Goal: Task Accomplishment & Management: Manage account settings

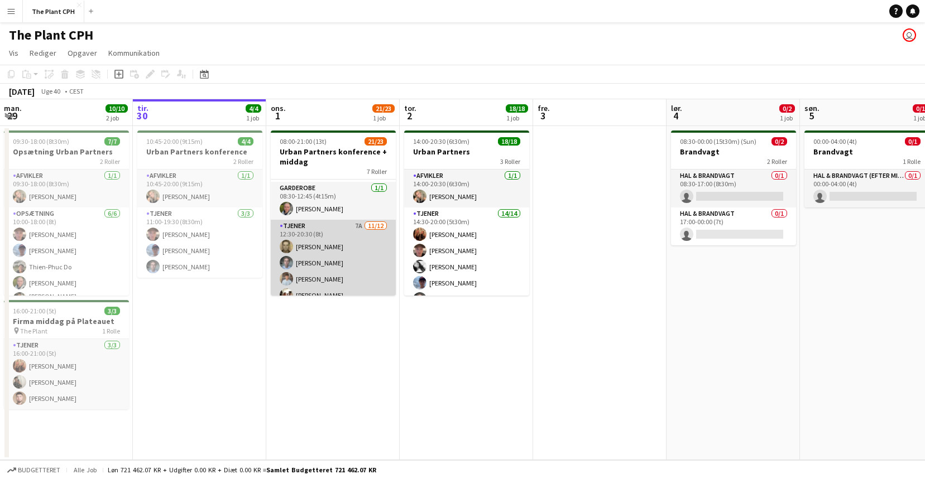
scroll to position [162, 0]
click at [332, 258] on app-card-role "Tjener 7A [DATE] 12:30-20:30 (8t) [PERSON_NAME] [PERSON_NAME] [PERSON_NAME] [PE…" at bounding box center [333, 320] width 125 height 216
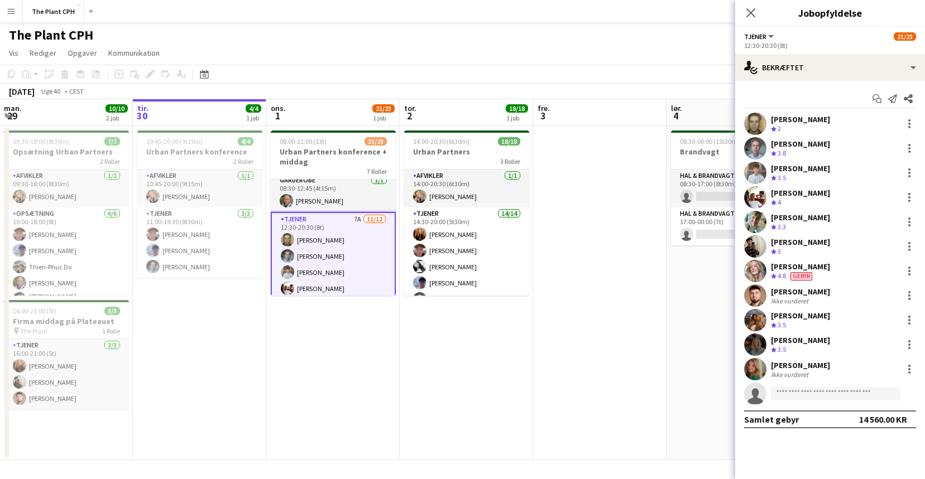
click at [804, 402] on app-invite-slot "single-neutral-actions" at bounding box center [830, 394] width 190 height 22
click at [808, 399] on input at bounding box center [835, 393] width 129 height 13
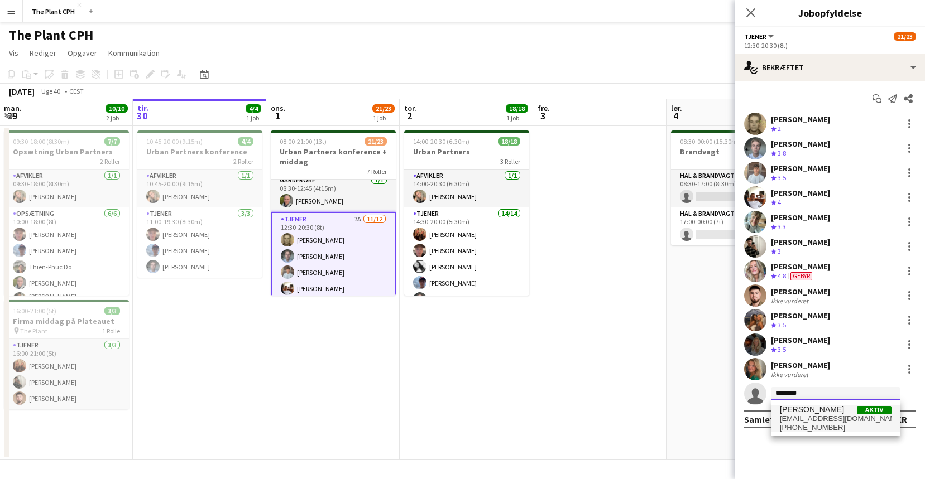
type input "********"
click at [832, 421] on span "[EMAIL_ADDRESS][DOMAIN_NAME]" at bounding box center [836, 419] width 112 height 9
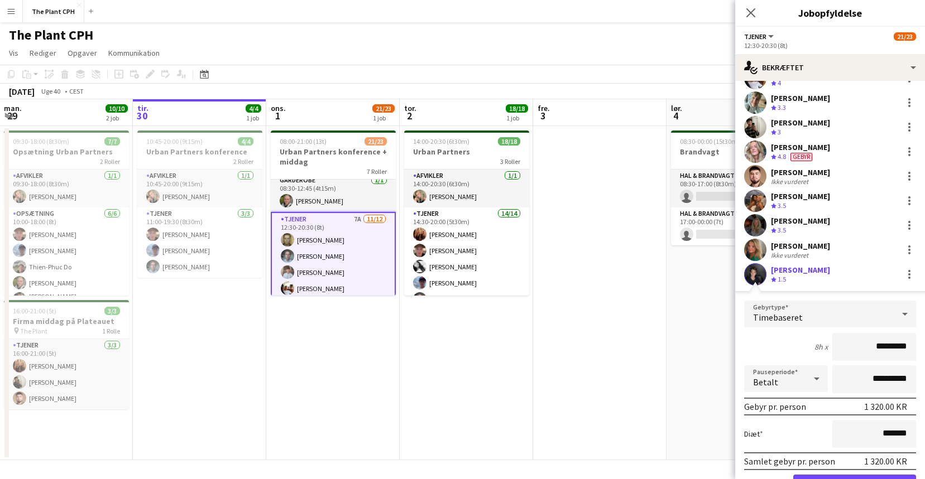
scroll to position [179, 0]
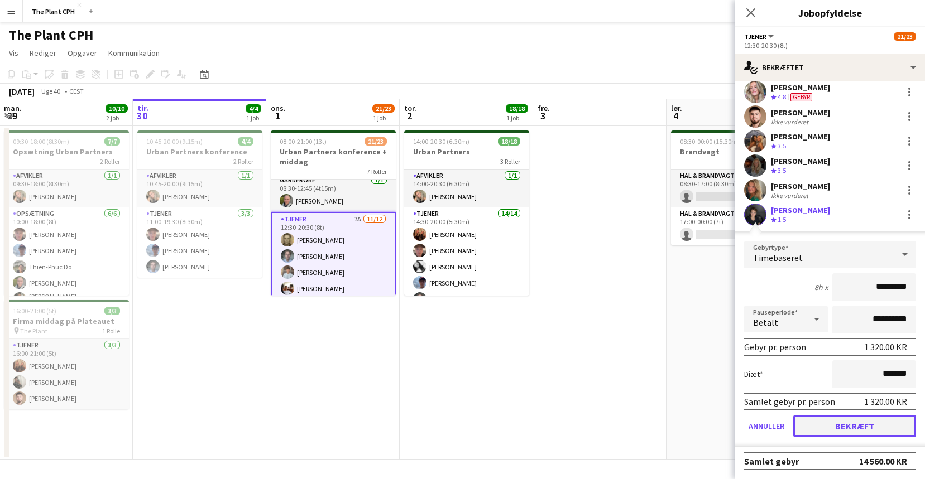
click at [843, 435] on button "Bekræft" at bounding box center [854, 426] width 123 height 22
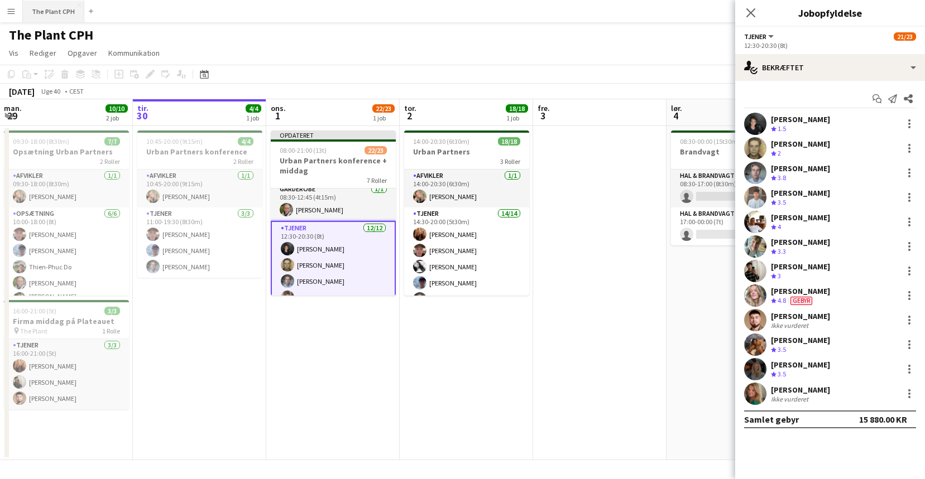
click at [38, 16] on button "The Plant CPH Luk" at bounding box center [53, 12] width 61 height 22
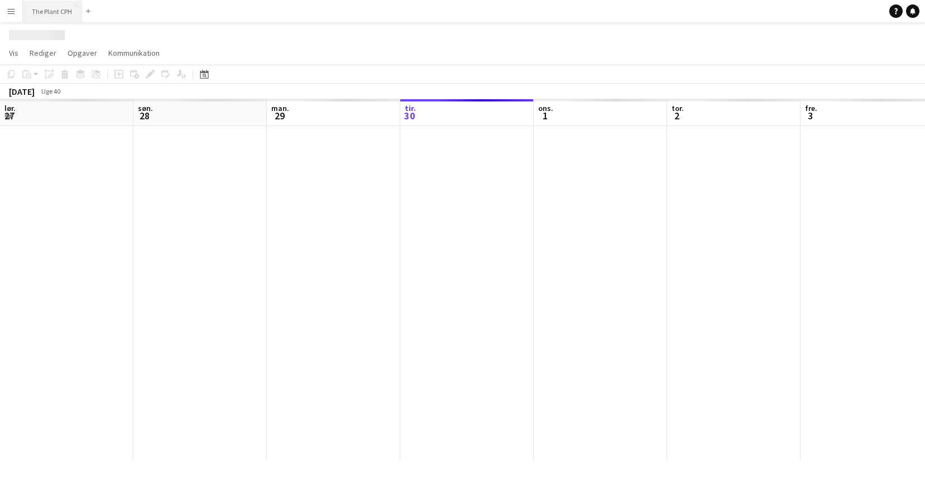
scroll to position [0, 267]
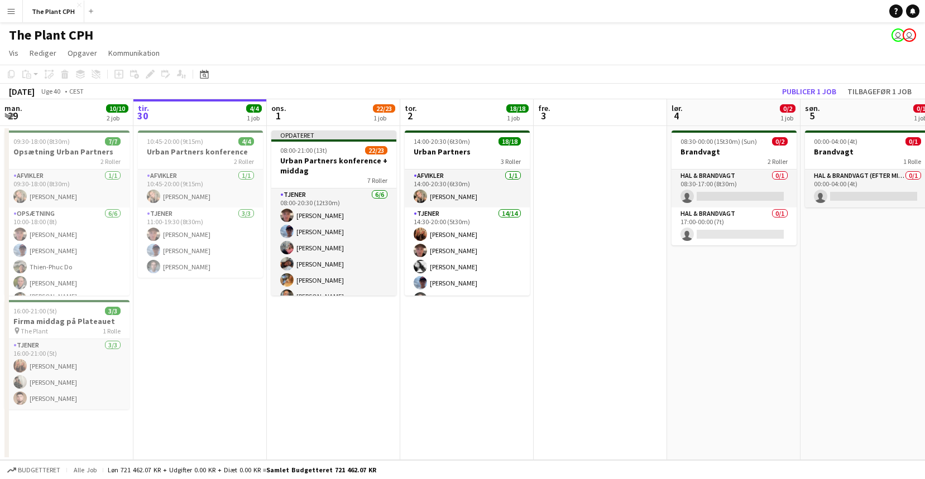
click at [11, 18] on button "Menu" at bounding box center [11, 11] width 22 height 22
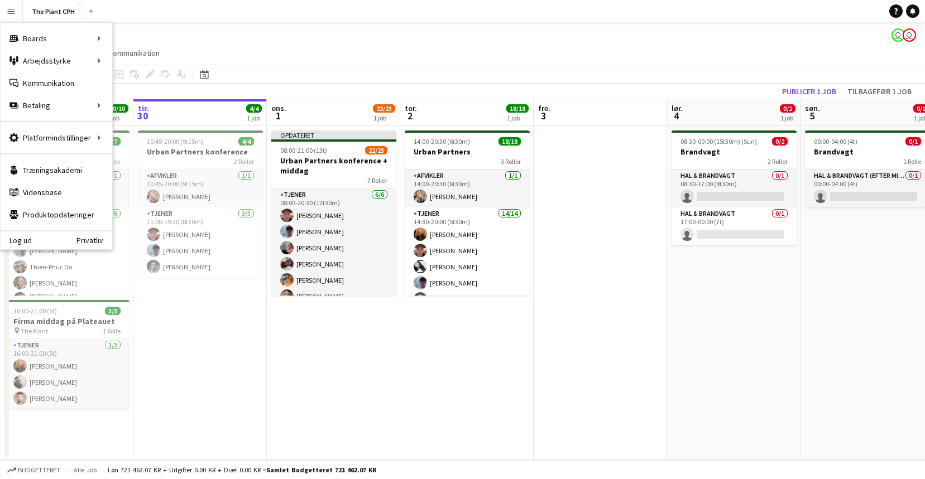
click at [835, 60] on app-page-menu "Vis Dagvisning udvidet Dagvisning kollapset Månedsvisning Datovælger Spring til…" at bounding box center [462, 54] width 925 height 21
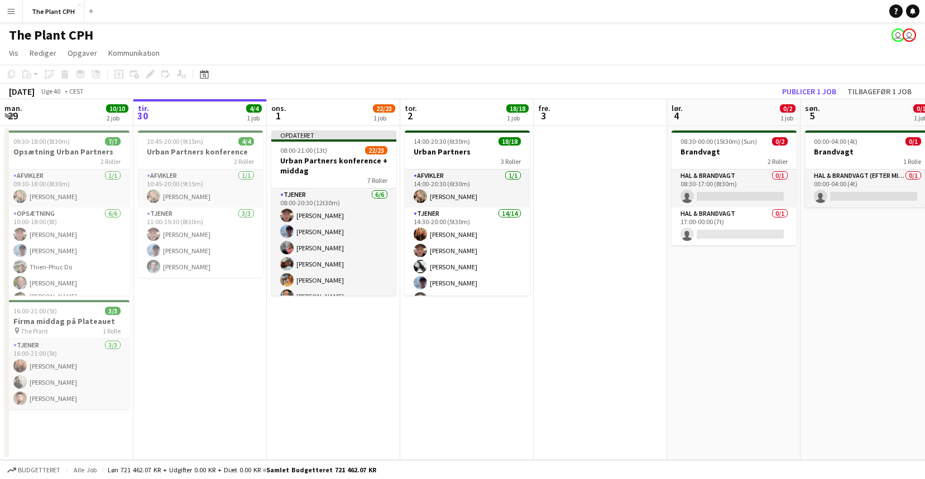
click at [921, 13] on div "Hjælp Notifikationer" at bounding box center [907, 10] width 36 height 13
click at [914, 13] on icon at bounding box center [913, 11] width 6 height 6
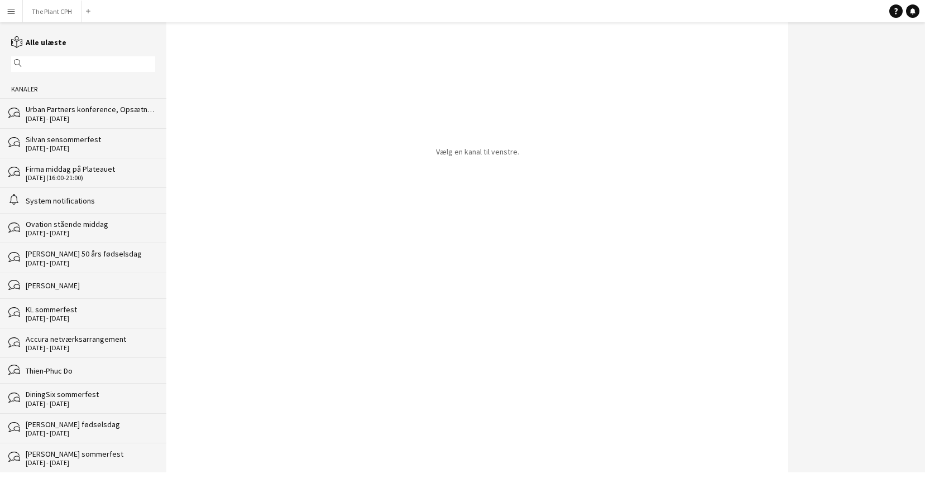
click at [81, 111] on div "Urban Partners konference, Opsætning Urban Partners, Urban Partners , Urban Par…" at bounding box center [90, 109] width 129 height 10
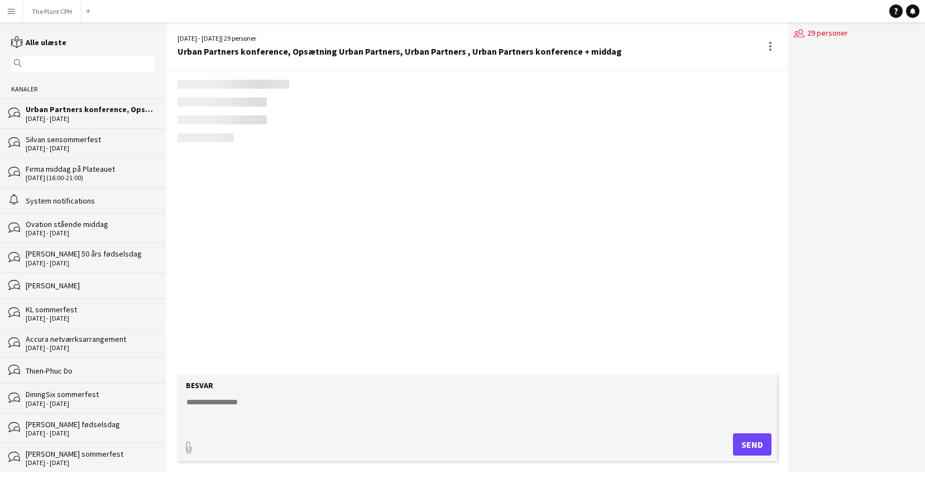
scroll to position [377, 0]
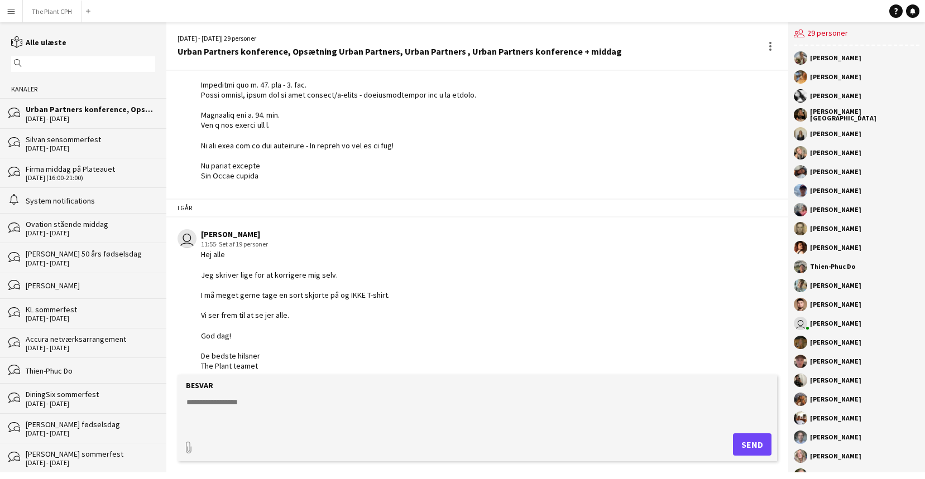
click at [290, 397] on textarea at bounding box center [479, 411] width 588 height 29
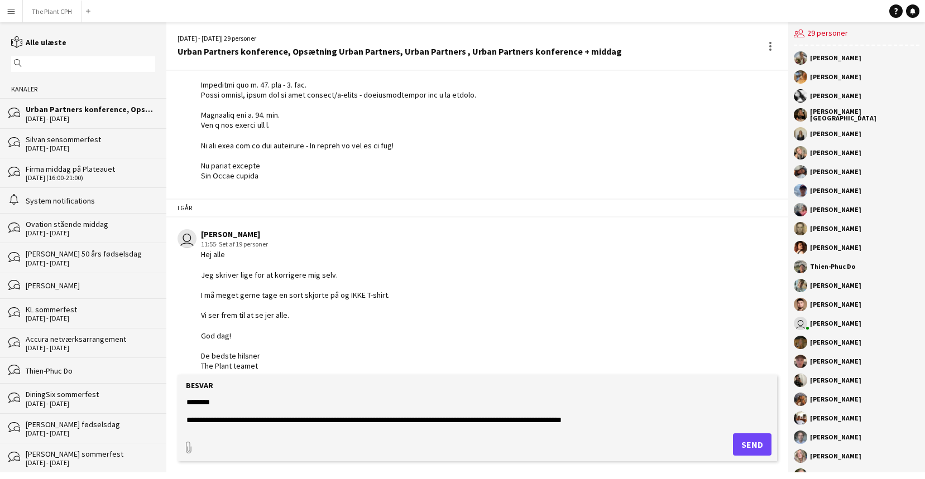
drag, startPoint x: 645, startPoint y: 417, endPoint x: 564, endPoint y: 421, distance: 81.0
click at [564, 421] on textarea "**********" at bounding box center [479, 411] width 588 height 29
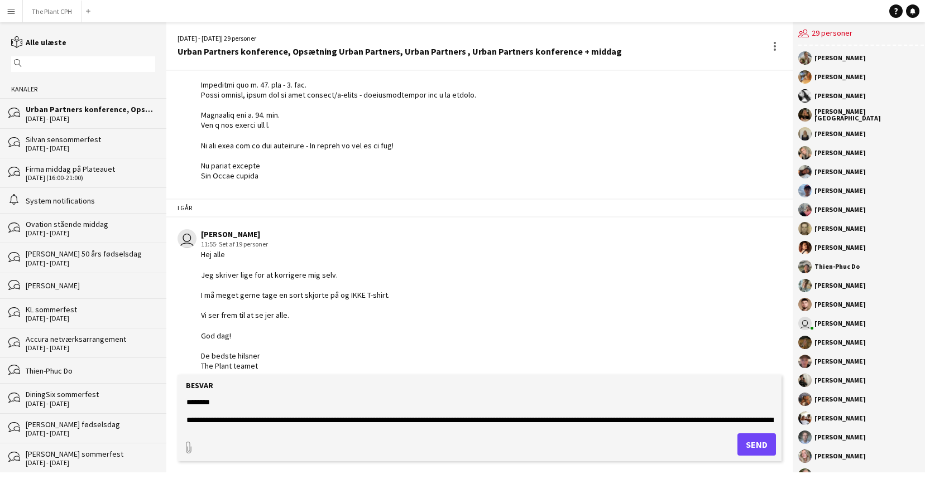
scroll to position [8, 0]
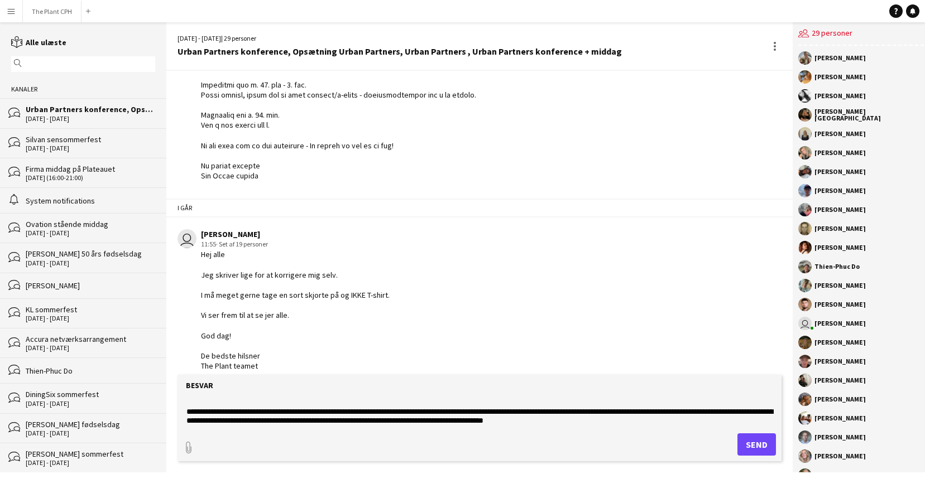
click at [651, 413] on textarea "**********" at bounding box center [479, 411] width 588 height 29
click at [717, 415] on textarea "**********" at bounding box center [479, 411] width 588 height 29
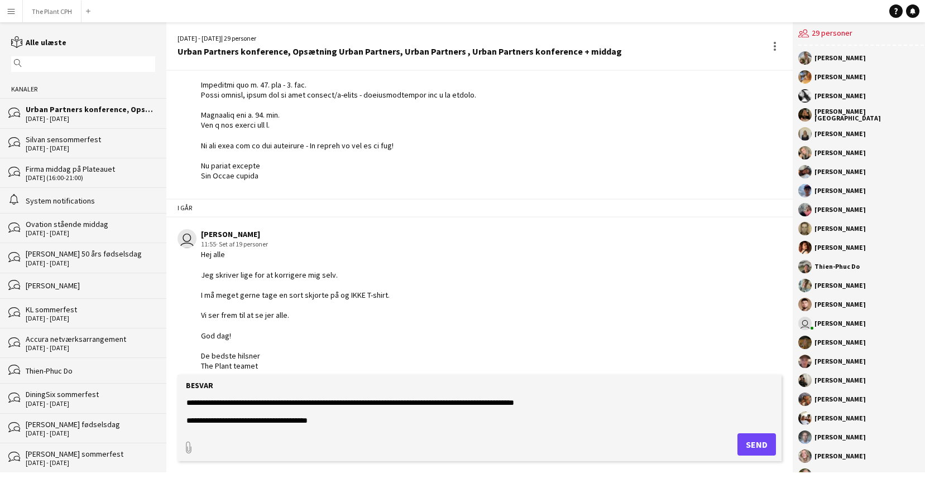
scroll to position [35, 0]
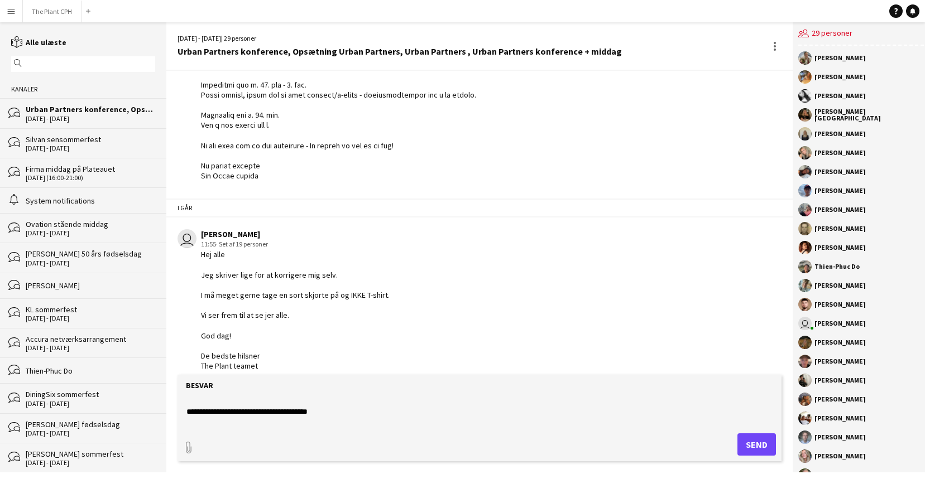
click at [320, 412] on textarea "**********" at bounding box center [479, 411] width 588 height 29
type textarea "**********"
click at [761, 439] on button "Send" at bounding box center [756, 445] width 39 height 22
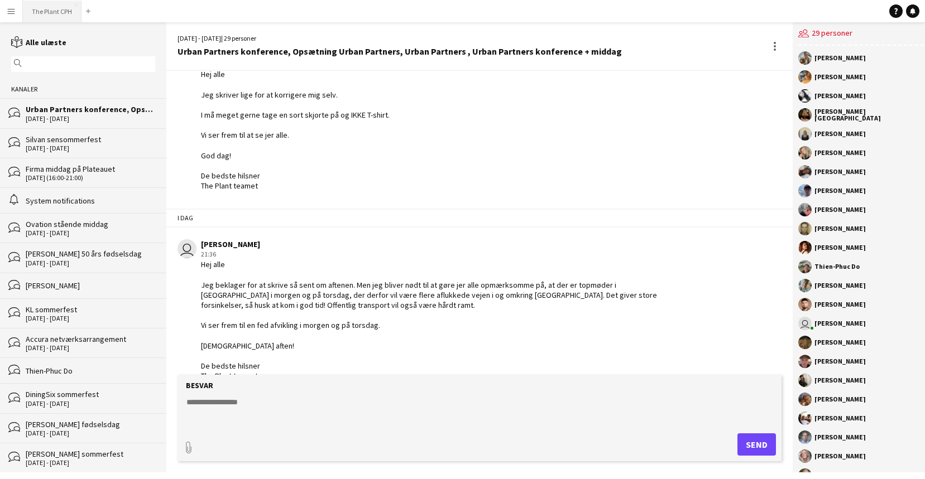
click at [53, 17] on button "The Plant CPH Luk" at bounding box center [52, 12] width 59 height 22
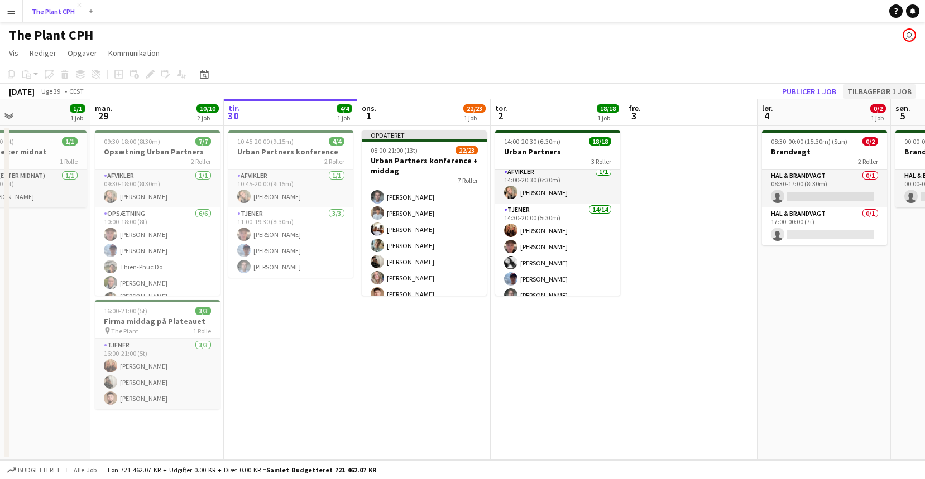
scroll to position [243, 0]
click at [800, 90] on button "Publicer 1 job" at bounding box center [808, 91] width 63 height 15
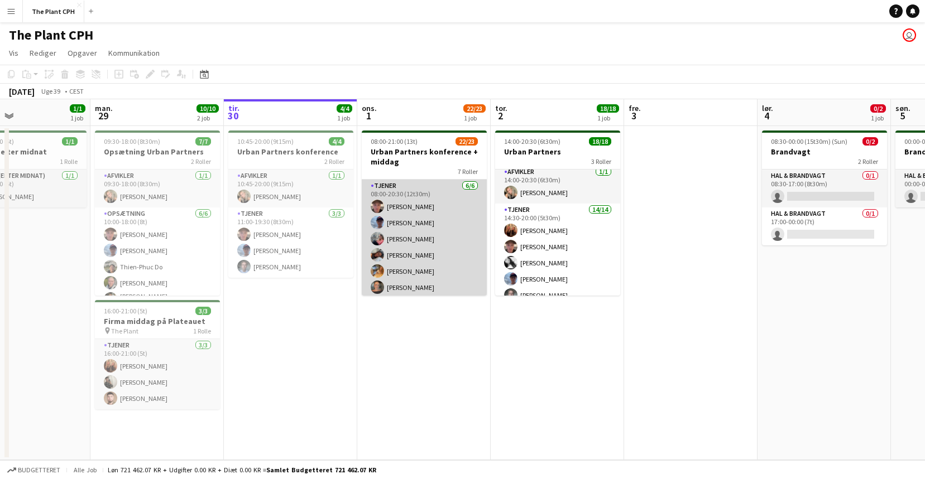
scroll to position [133, 0]
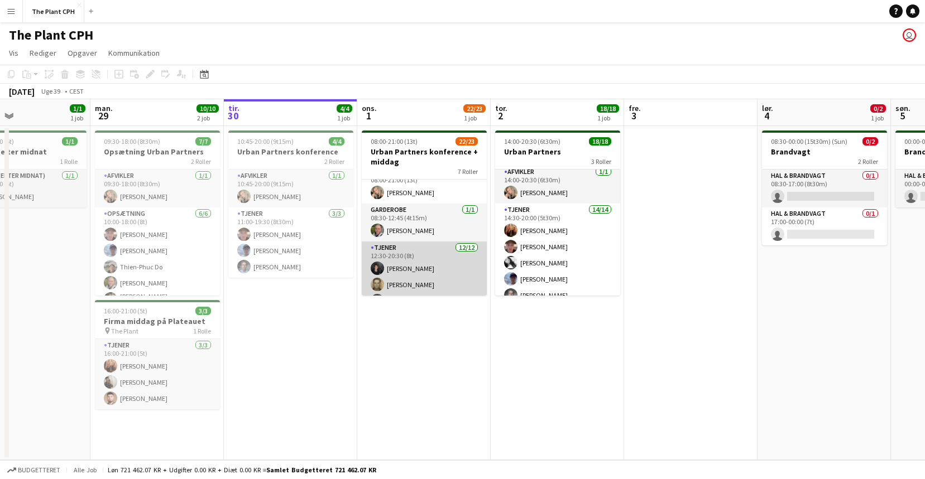
click at [405, 253] on app-card-role "Tjener [DATE] 12:30-20:30 (8t) [PERSON_NAME] [PERSON_NAME] [PERSON_NAME] [PERSO…" at bounding box center [424, 350] width 125 height 216
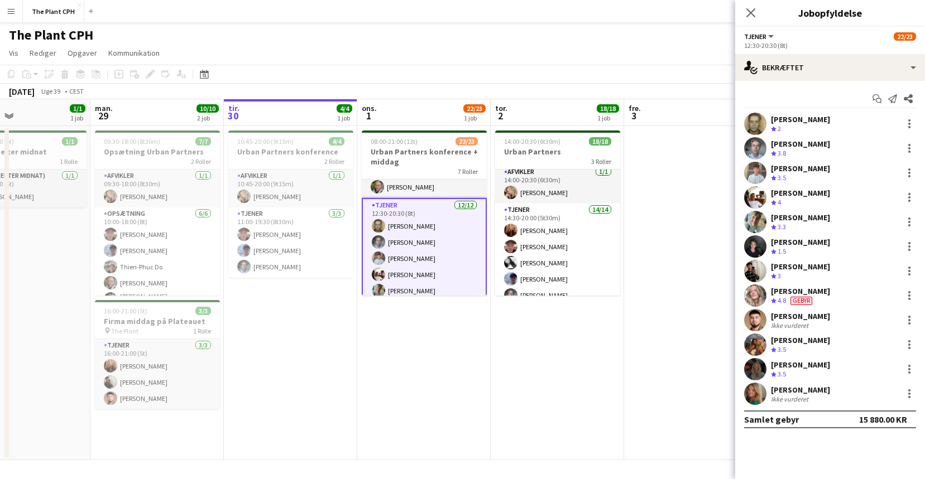
scroll to position [177, 0]
click at [906, 125] on div at bounding box center [908, 123] width 13 height 13
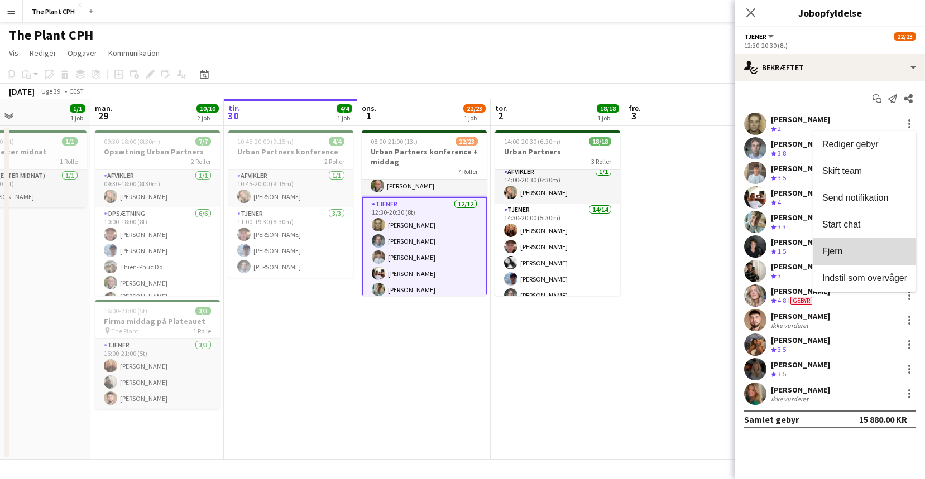
click at [860, 244] on button "Fjern" at bounding box center [864, 251] width 103 height 27
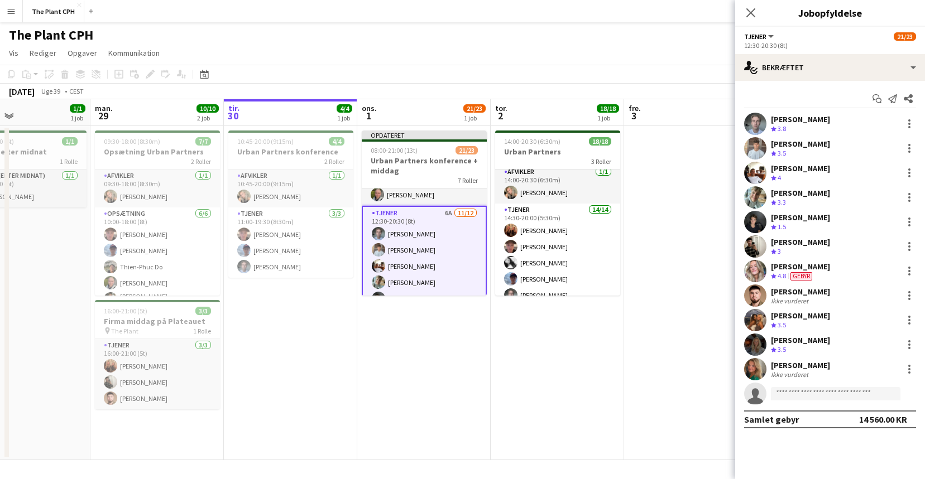
click at [649, 171] on app-date-cell at bounding box center [690, 293] width 133 height 334
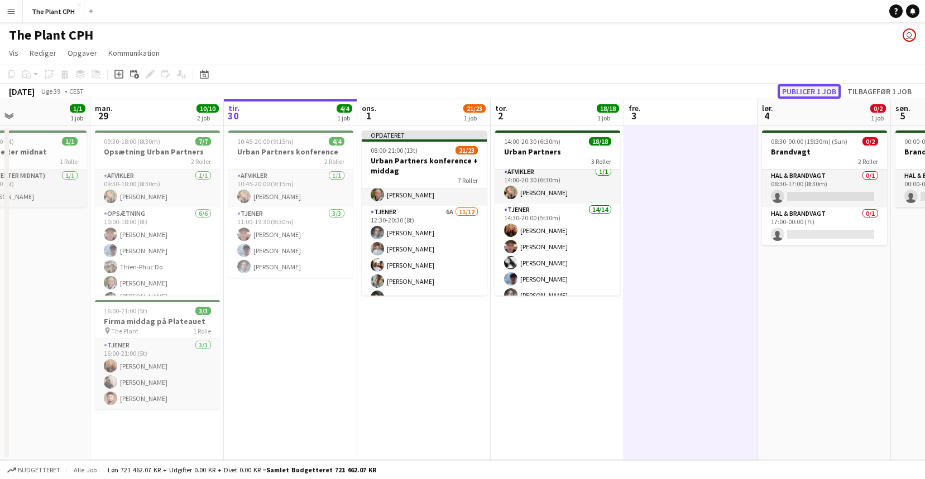
click at [790, 86] on button "Publicer 1 job" at bounding box center [808, 91] width 63 height 15
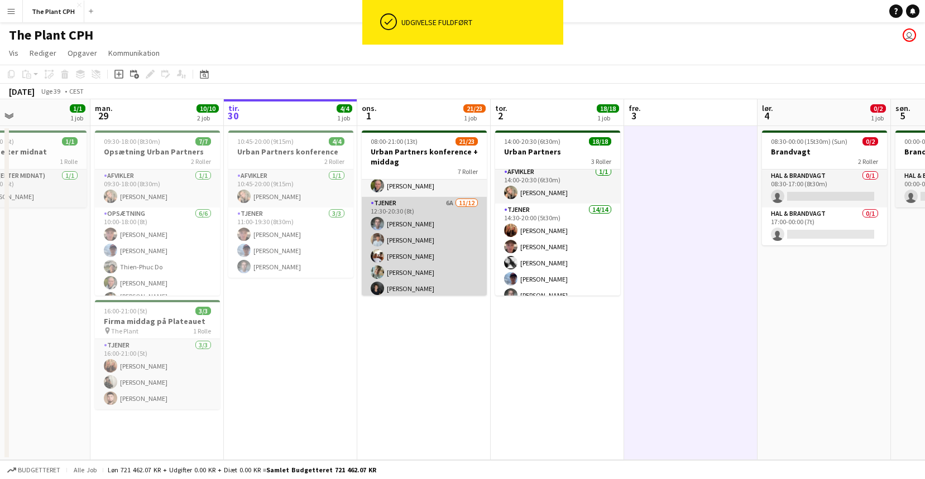
click at [446, 234] on app-card-role "Tjener 6A [DATE] 12:30-20:30 (8t) [PERSON_NAME] [PERSON_NAME] [PERSON_NAME] [PE…" at bounding box center [424, 305] width 125 height 216
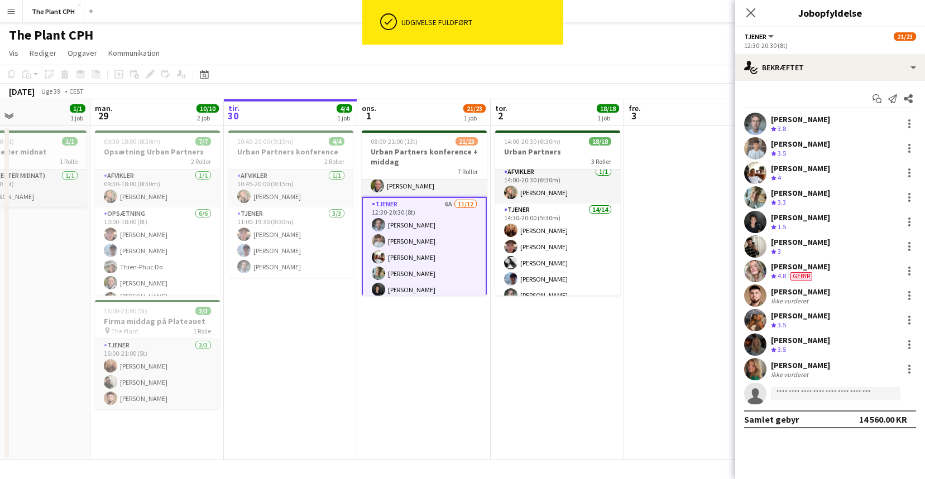
click at [838, 85] on div "Start chat Send notifikation Del [PERSON_NAME] Teamvurdering 3.8 [PERSON_NAME] …" at bounding box center [830, 259] width 190 height 357
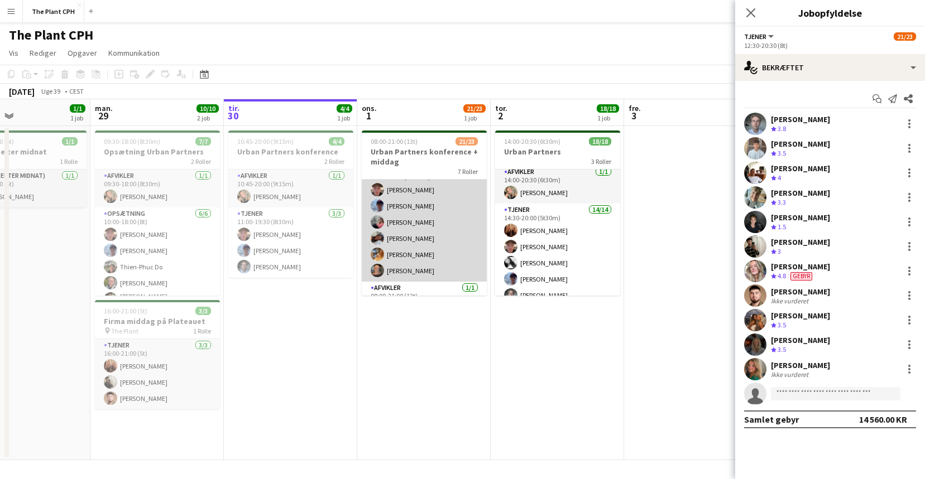
scroll to position [23, 0]
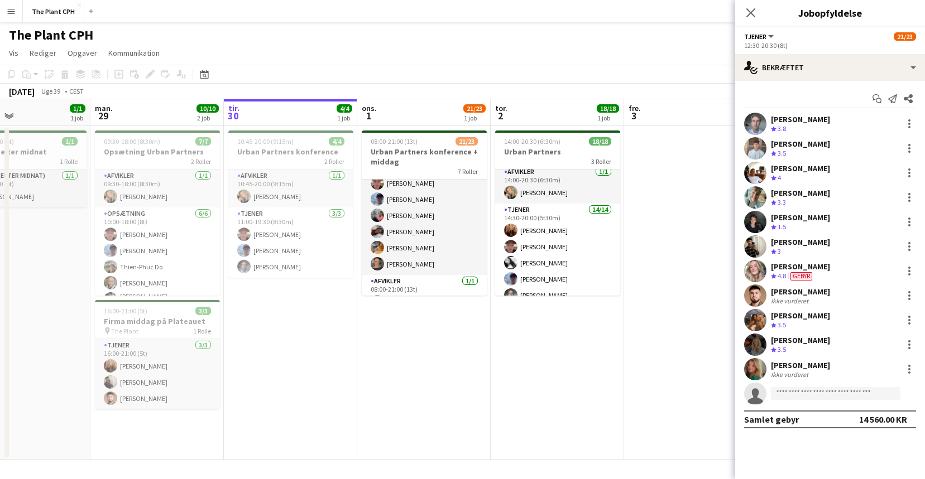
click at [401, 304] on app-date-cell "08:00-21:00 (13t) 21/23 Urban Partners konference + middag 7 Roller Tjener [DAT…" at bounding box center [423, 293] width 133 height 334
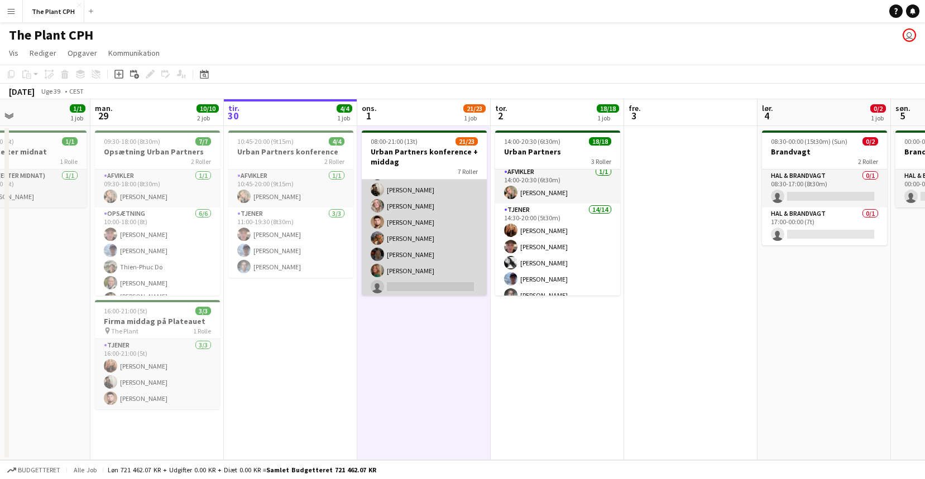
scroll to position [293, 0]
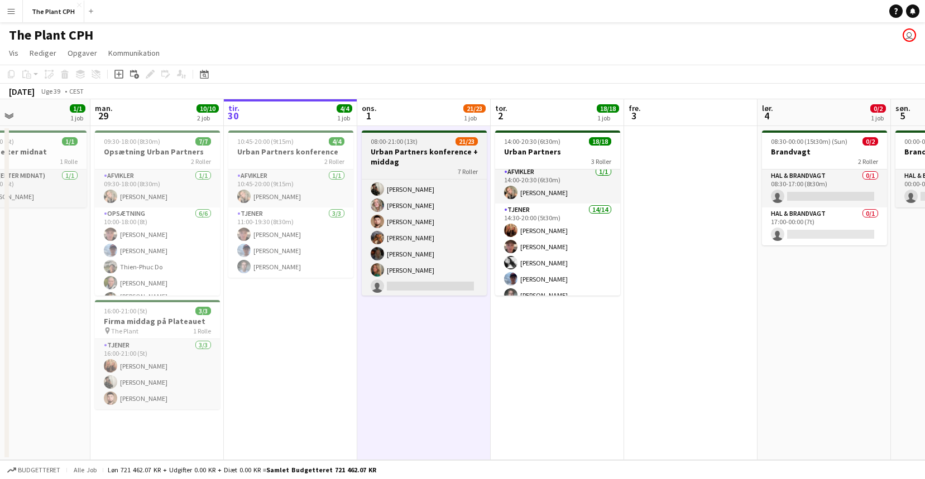
click at [438, 165] on h3 "Urban Partners konference + middag" at bounding box center [424, 157] width 125 height 20
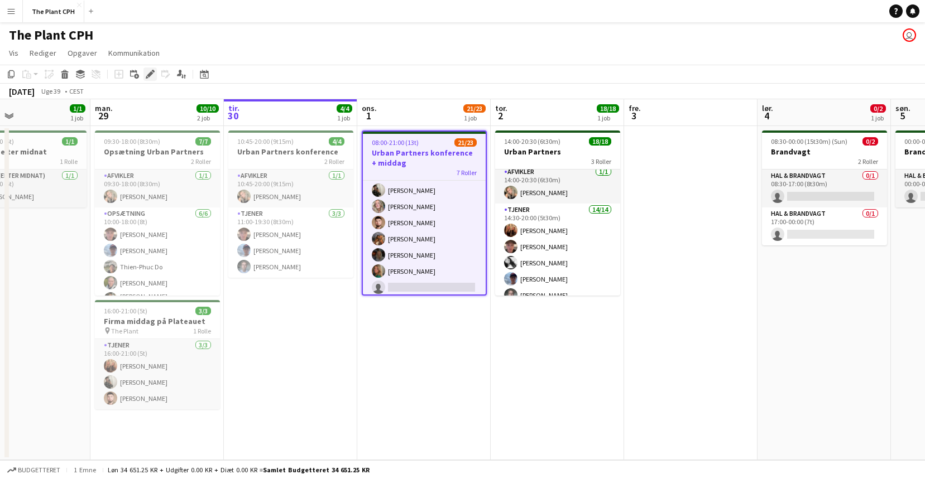
click at [155, 76] on div "Rediger" at bounding box center [149, 74] width 13 height 13
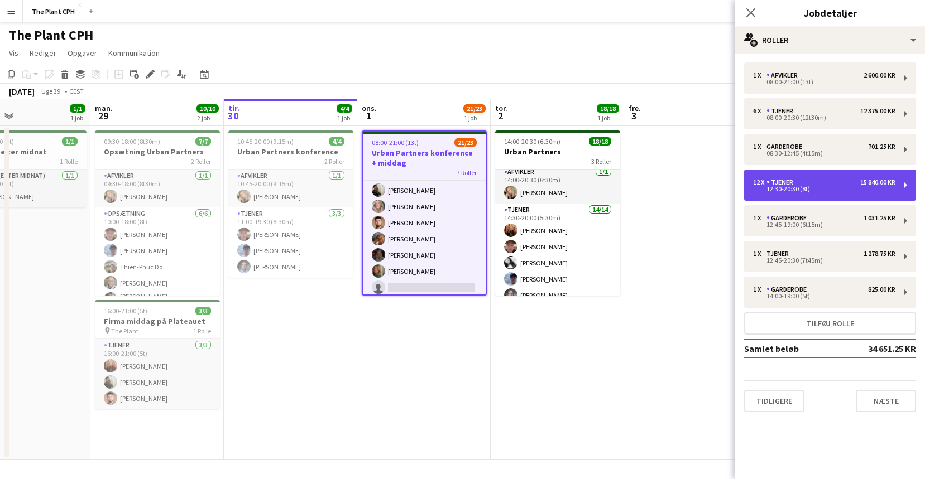
click at [837, 187] on div "12:30-20:30 (8t)" at bounding box center [824, 189] width 142 height 6
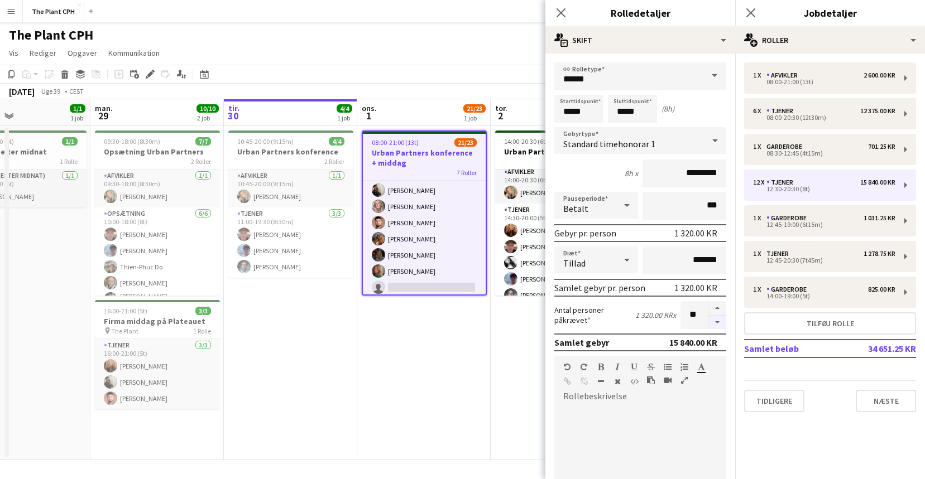
click at [715, 320] on button "button" at bounding box center [717, 323] width 18 height 14
type input "**"
click at [482, 324] on app-date-cell "08:00-21:00 (13t) 21/23 Urban Partners konference + middag 7 Roller Tjener [DAT…" at bounding box center [423, 293] width 133 height 334
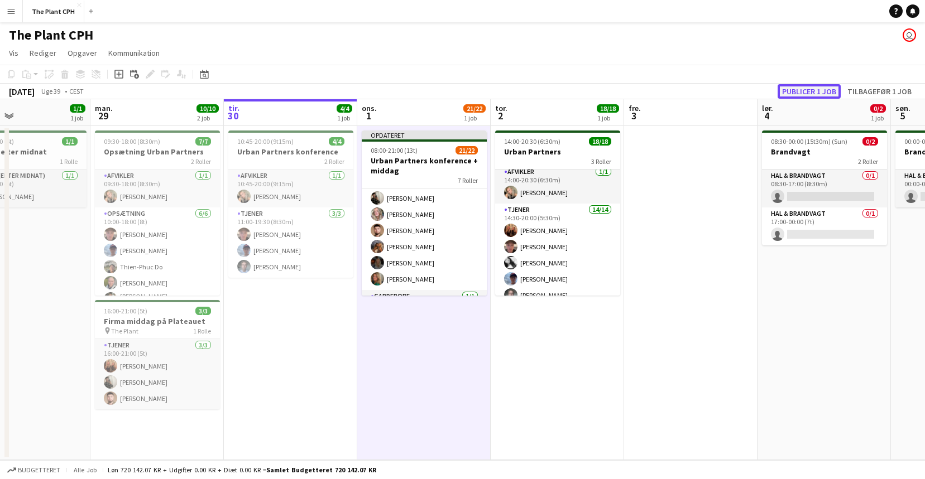
click at [799, 87] on button "Publicer 1 job" at bounding box center [808, 91] width 63 height 15
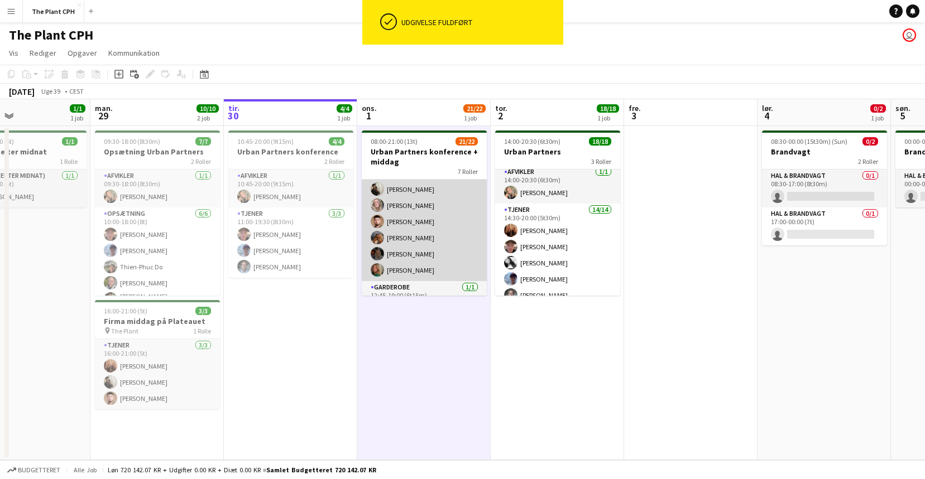
click at [448, 237] on app-card-role "Tjener [DATE] 12:30-20:30 (8t) [PERSON_NAME] [PERSON_NAME] [PERSON_NAME] [PERSO…" at bounding box center [424, 181] width 125 height 200
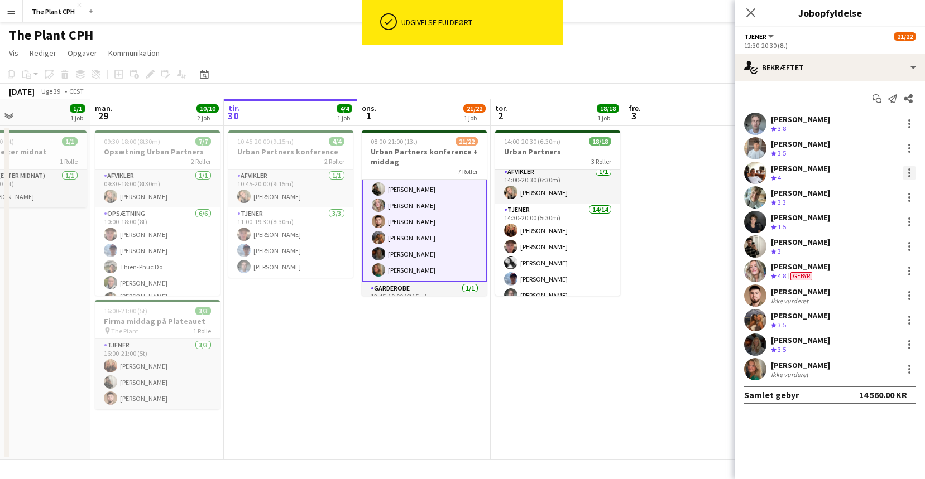
click at [908, 169] on div at bounding box center [909, 170] width 2 height 2
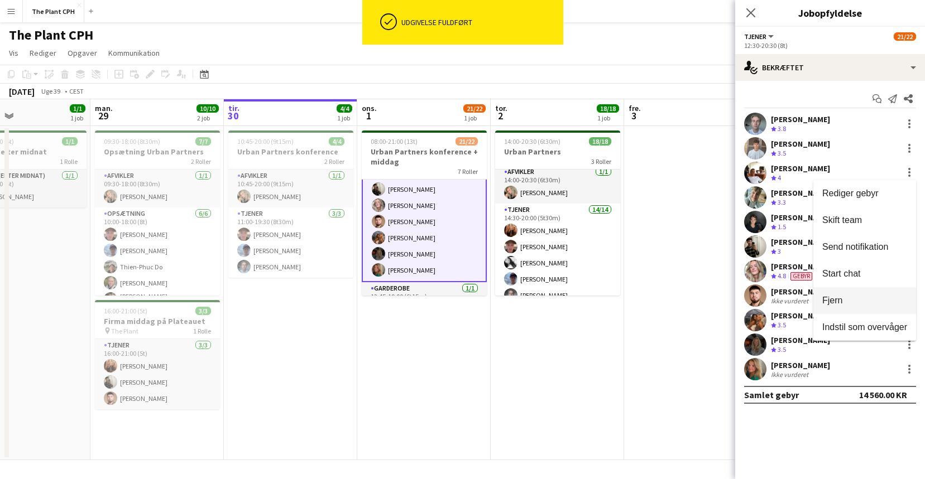
click at [885, 292] on button "Fjern" at bounding box center [864, 300] width 103 height 27
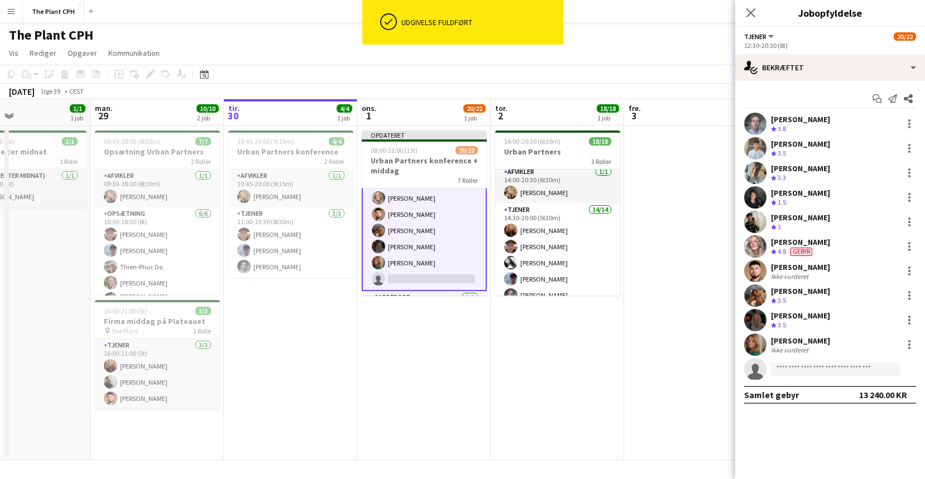
click at [708, 57] on app-page-menu "Vis Dagvisning udvidet Dagvisning kollapset Månedsvisning Datovælger Spring til…" at bounding box center [462, 54] width 925 height 21
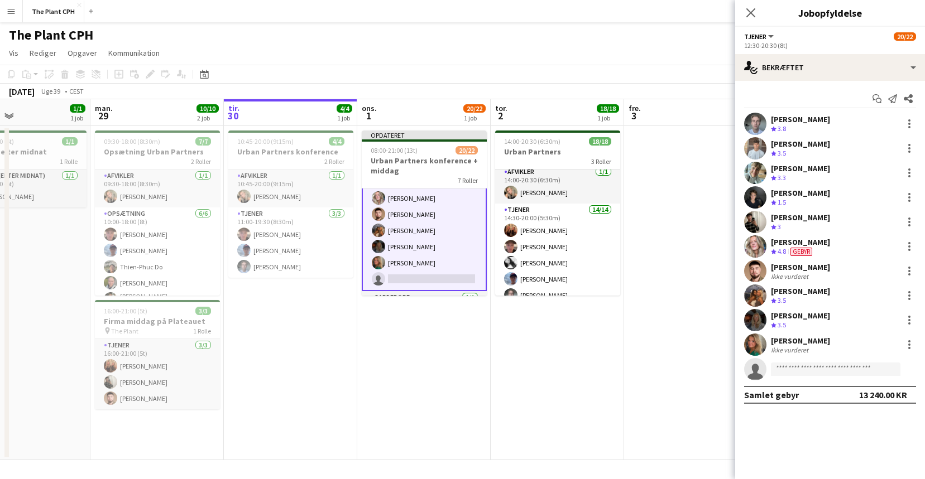
scroll to position [293, 0]
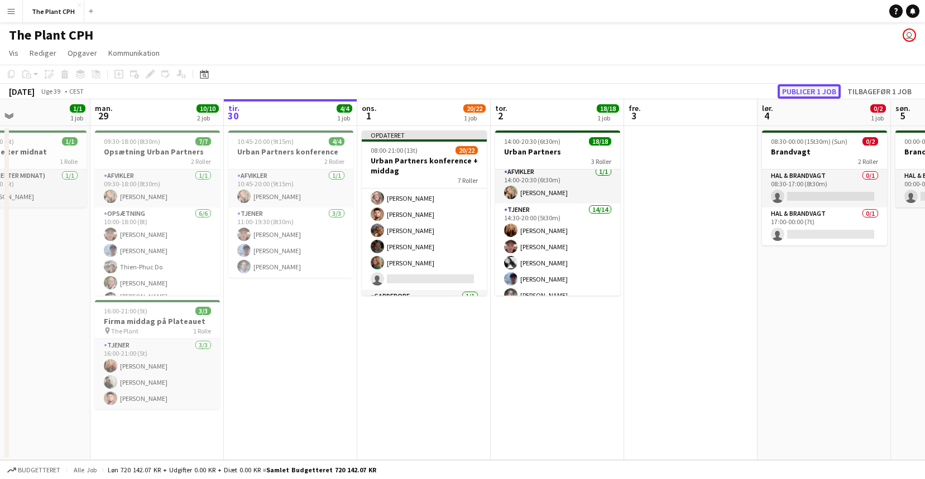
click at [808, 89] on button "Publicer 1 job" at bounding box center [808, 91] width 63 height 15
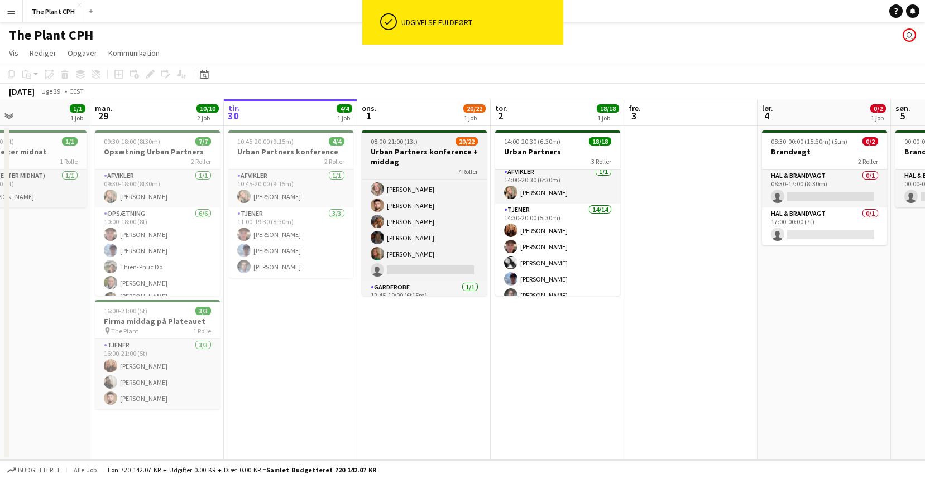
click at [426, 160] on h3 "Urban Partners konference + middag" at bounding box center [424, 157] width 125 height 20
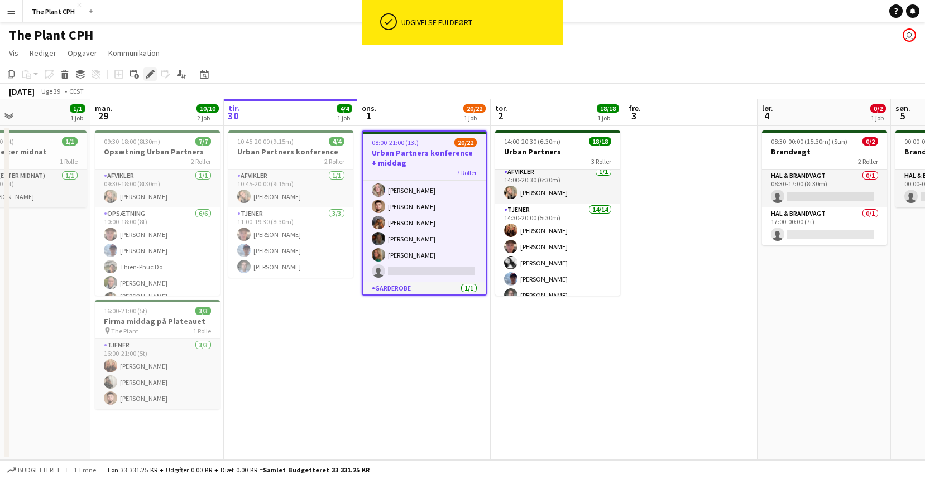
click at [155, 76] on div "Rediger" at bounding box center [149, 74] width 13 height 13
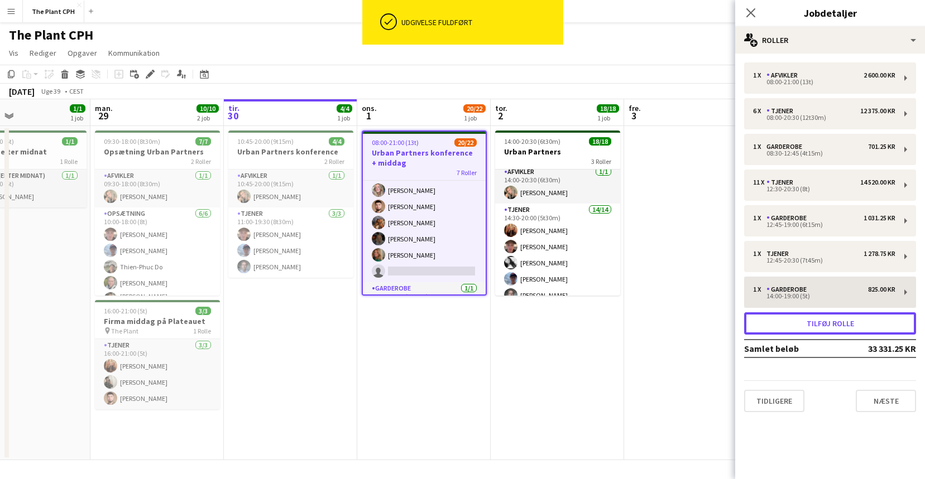
click at [838, 322] on button "Tilføj rolle" at bounding box center [830, 324] width 172 height 22
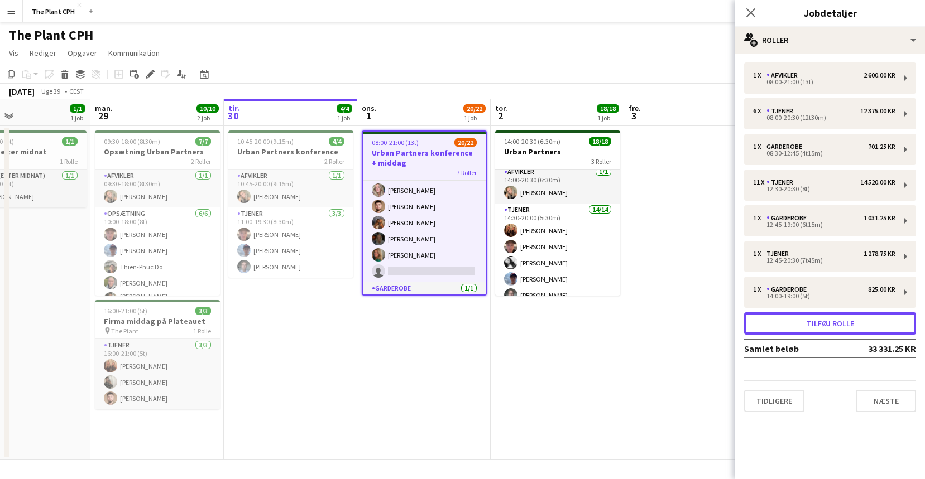
scroll to position [331, 0]
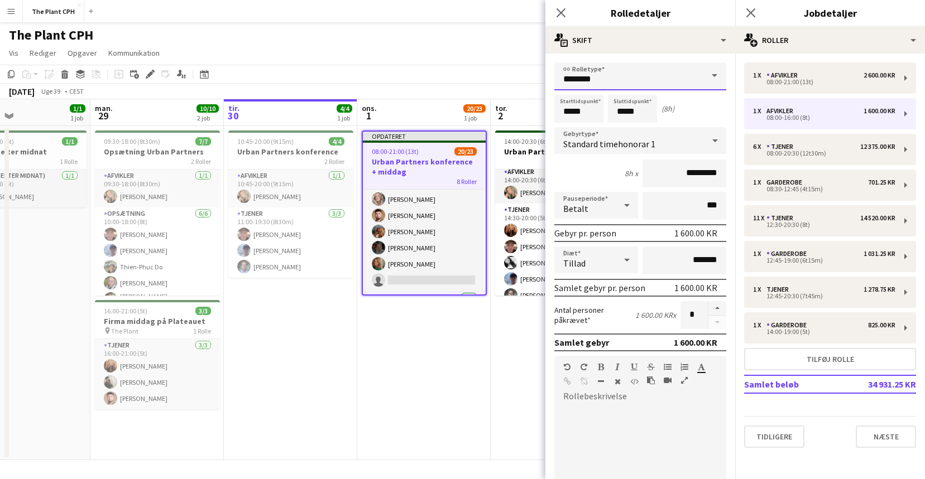
click at [603, 79] on input "********" at bounding box center [640, 77] width 172 height 28
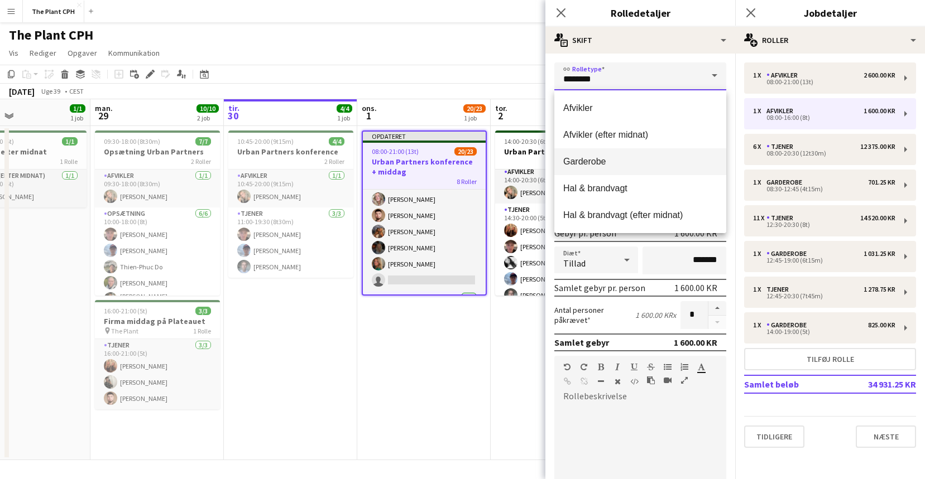
scroll to position [107, 0]
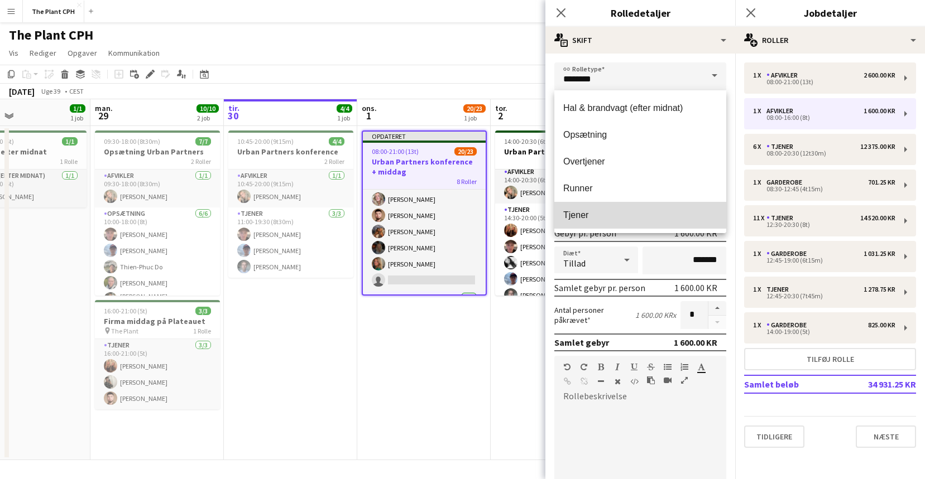
drag, startPoint x: 591, startPoint y: 213, endPoint x: 613, endPoint y: 180, distance: 39.8
click at [591, 212] on span "Tjener" at bounding box center [640, 215] width 154 height 11
type input "******"
type input "*********"
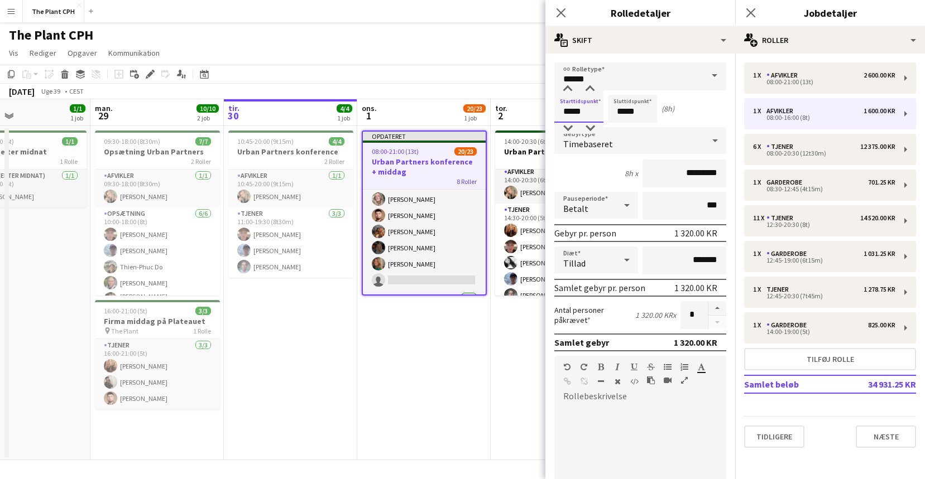
click at [590, 108] on input "*****" at bounding box center [578, 109] width 49 height 28
click at [568, 89] on div at bounding box center [567, 89] width 22 height 11
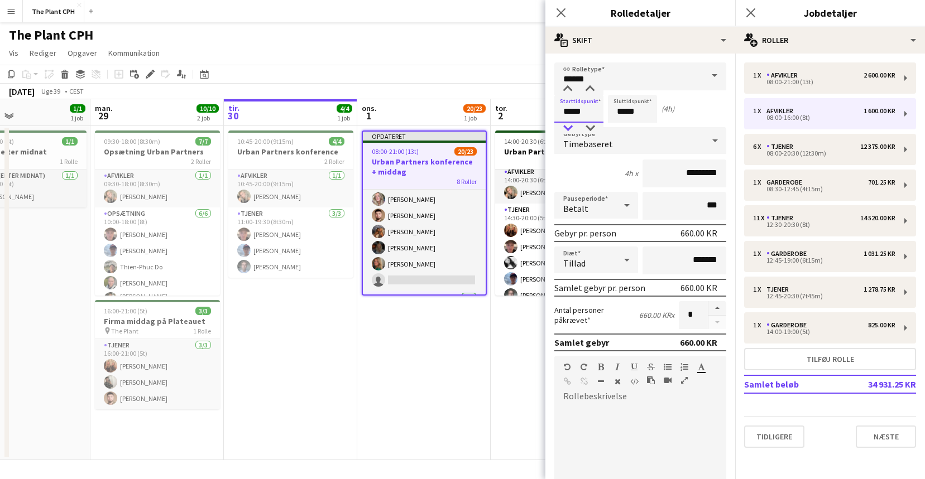
type input "*****"
click at [565, 131] on div at bounding box center [567, 128] width 22 height 11
click at [638, 110] on input "*****" at bounding box center [632, 109] width 49 height 28
click at [623, 97] on input "*****" at bounding box center [632, 109] width 49 height 28
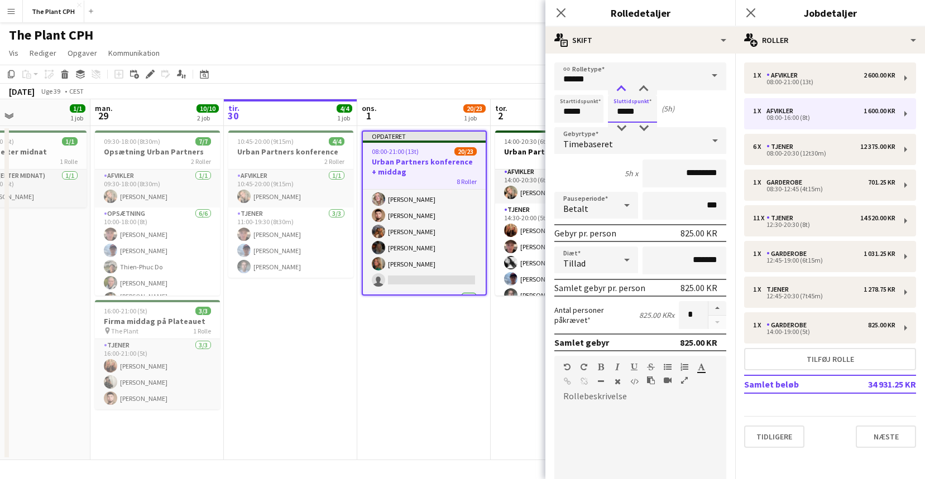
click at [623, 92] on div at bounding box center [621, 89] width 22 height 11
click at [645, 90] on div at bounding box center [643, 89] width 22 height 11
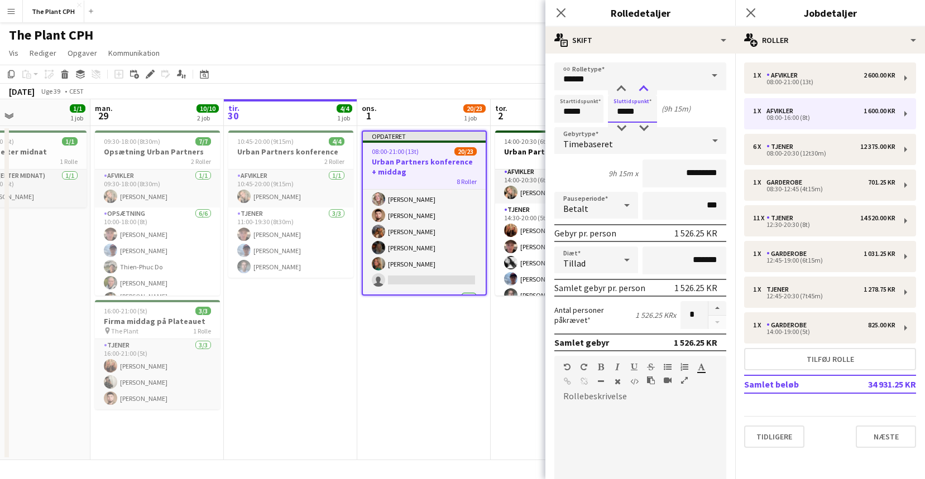
type input "*****"
click at [645, 90] on div at bounding box center [643, 89] width 22 height 11
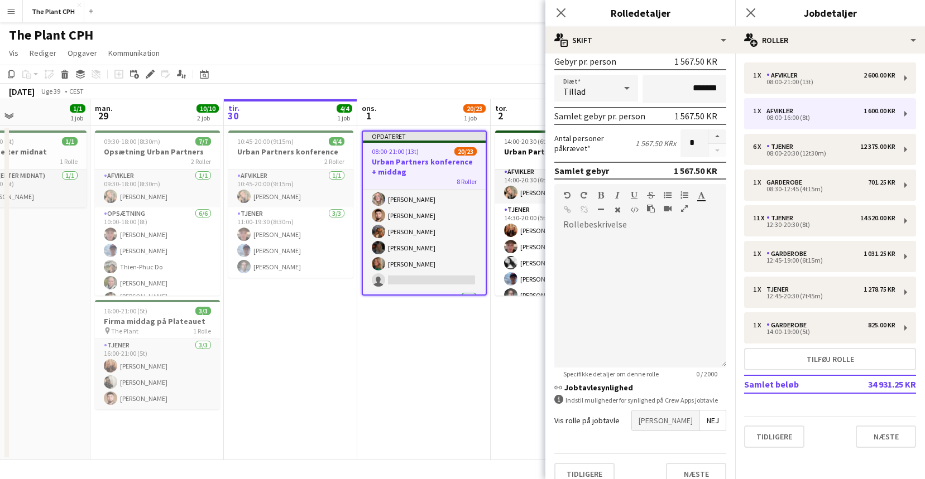
scroll to position [177, 0]
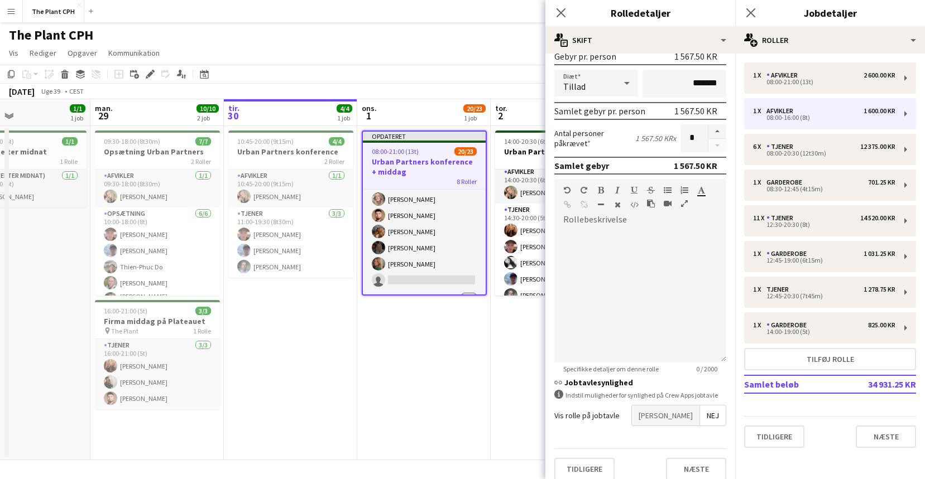
click at [685, 419] on span "[PERSON_NAME]" at bounding box center [666, 416] width 68 height 20
click at [684, 436] on span "[PERSON_NAME]" at bounding box center [666, 444] width 68 height 20
click at [689, 463] on div "Vis rolle på Crew App jobtavle kun for dem, der matcher rolletype og alle krav …" at bounding box center [640, 483] width 172 height 41
click at [689, 473] on span "[PERSON_NAME]" at bounding box center [666, 483] width 68 height 20
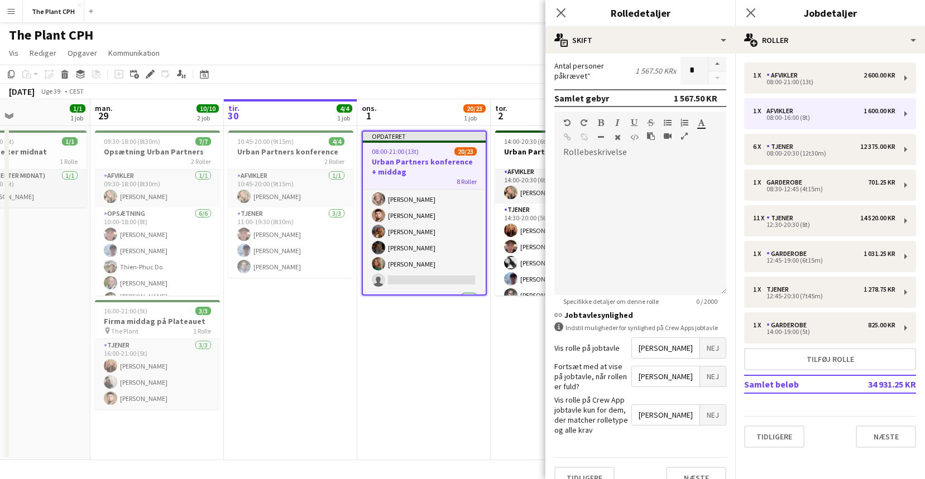
click at [498, 359] on app-date-cell "14:00-20:30 (6t30m) 18/18 Urban Partners 3 Roller Afvikler [DATE] 14:00-20:30 (…" at bounding box center [557, 293] width 133 height 334
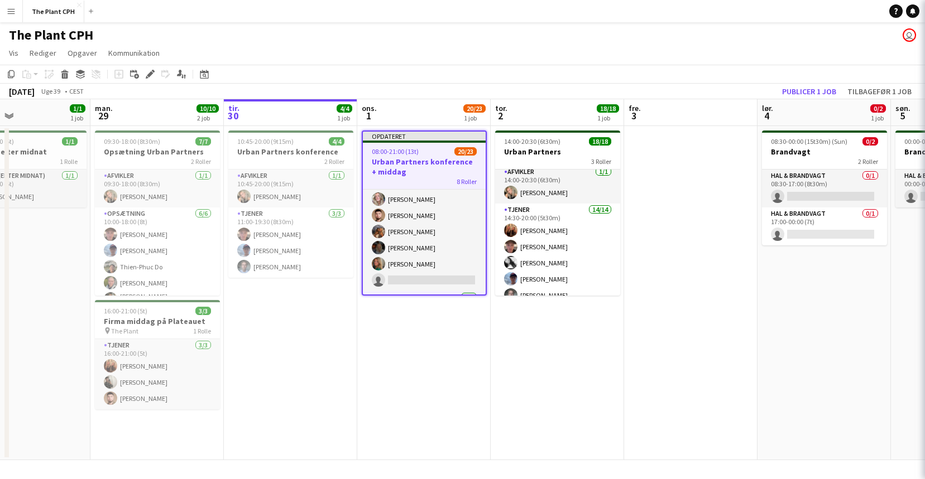
scroll to position [0, 310]
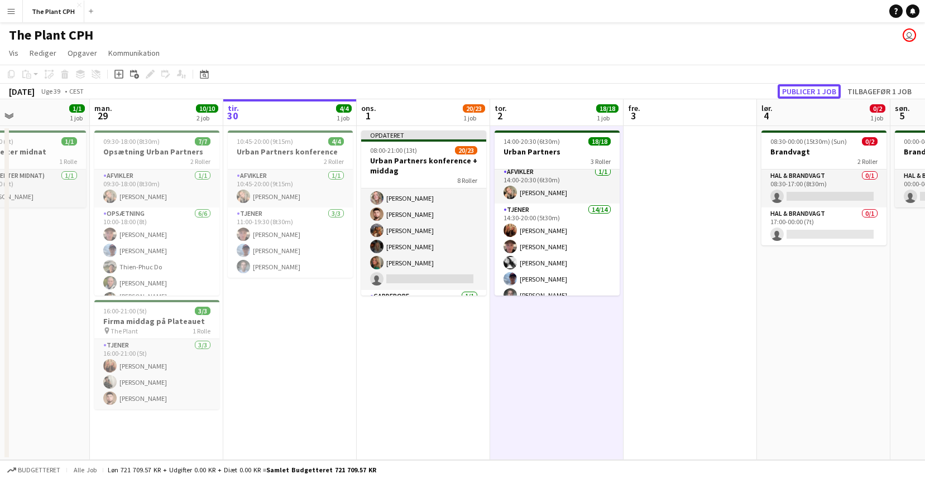
click at [796, 84] on button "Publicer 1 job" at bounding box center [808, 91] width 63 height 15
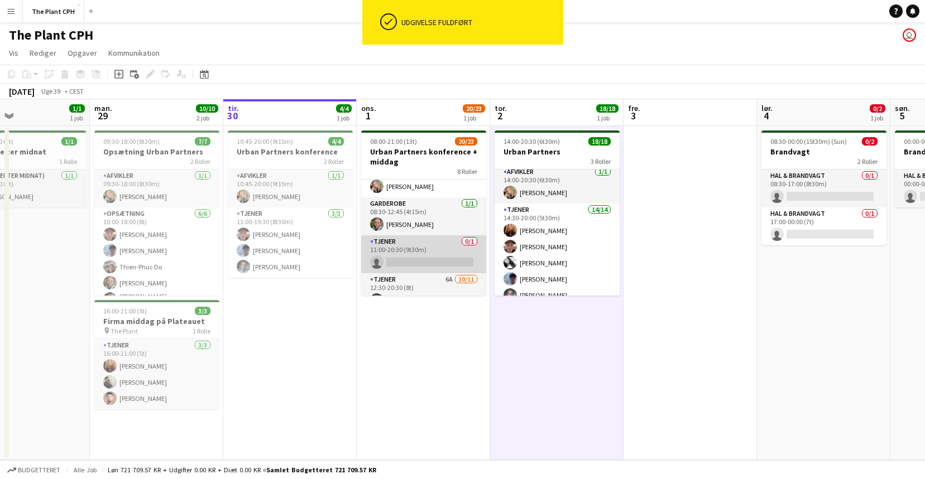
scroll to position [141, 0]
click at [410, 264] on app-card-role "Tjener 0/1 11:00-20:30 (9t30m) single-neutral-actions" at bounding box center [423, 253] width 125 height 38
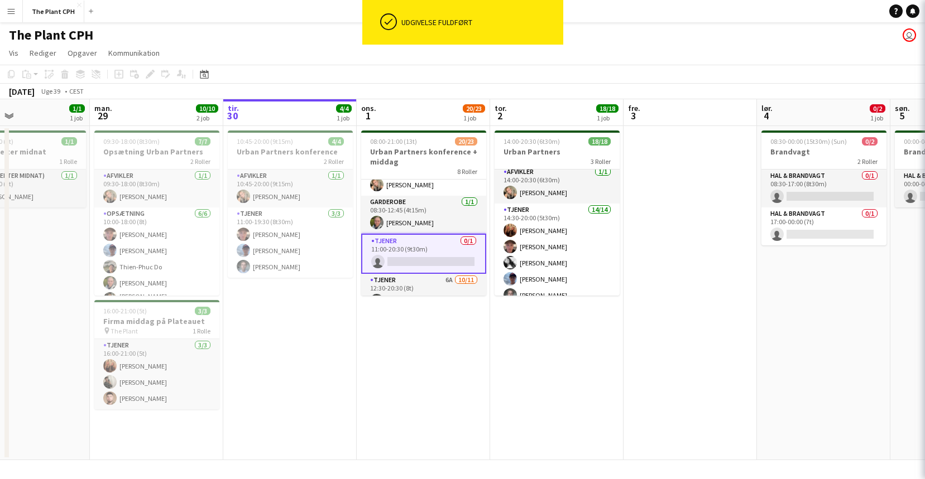
scroll to position [0, 310]
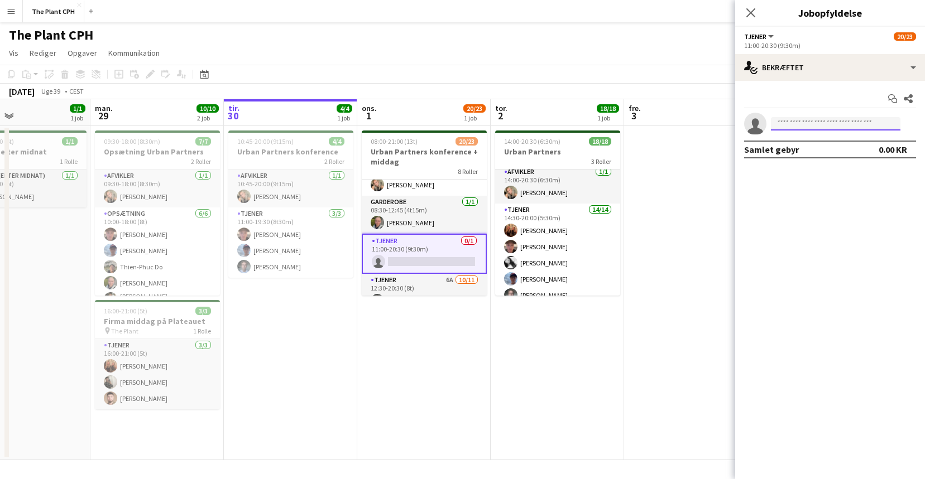
click at [806, 126] on input at bounding box center [835, 123] width 129 height 13
type input "*****"
click at [824, 147] on span "[EMAIL_ADDRESS][DOMAIN_NAME]" at bounding box center [836, 149] width 112 height 9
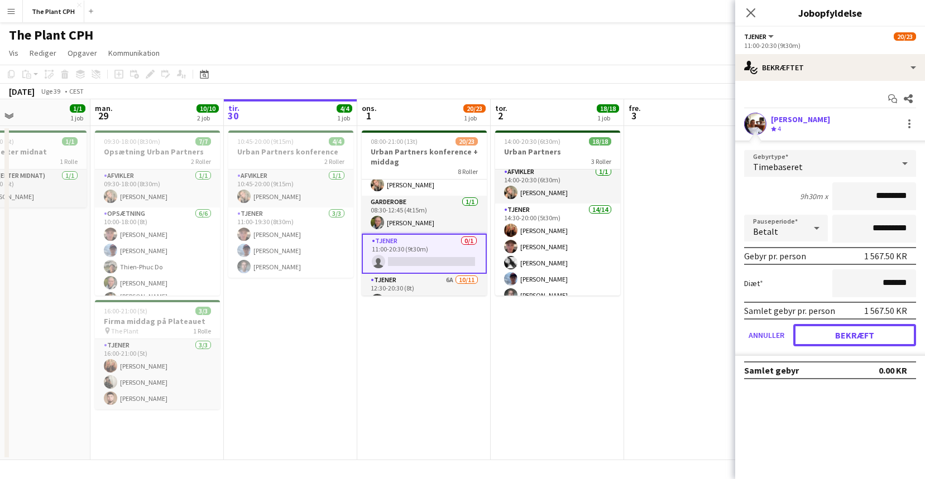
click at [857, 332] on button "Bekræft" at bounding box center [854, 335] width 123 height 22
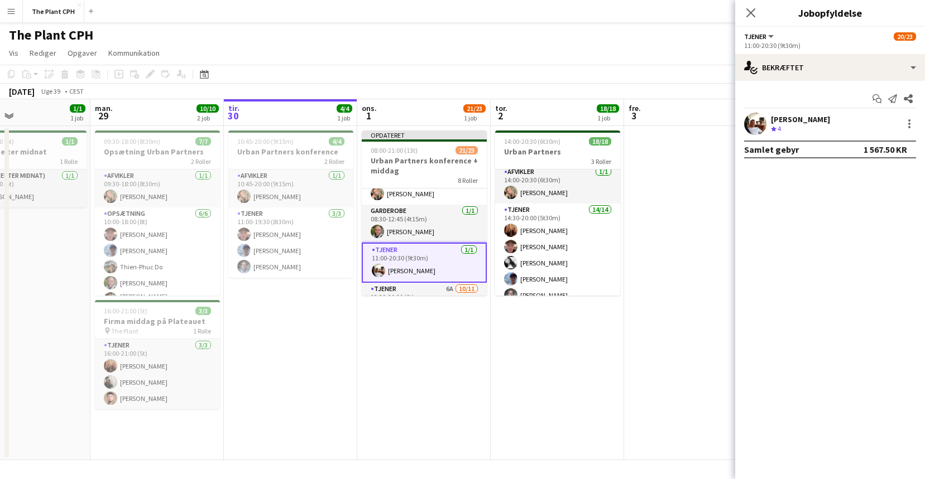
click at [661, 275] on app-date-cell at bounding box center [690, 293] width 133 height 334
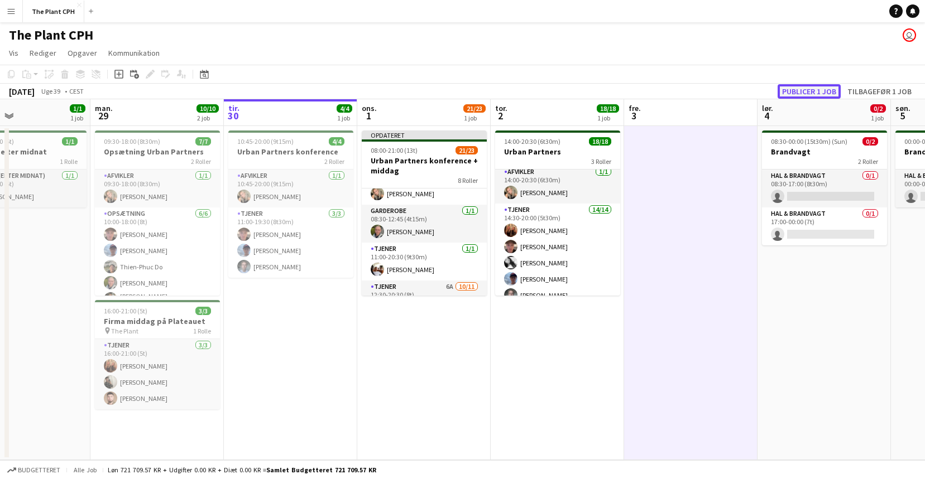
click at [808, 98] on button "Publicer 1 job" at bounding box center [808, 91] width 63 height 15
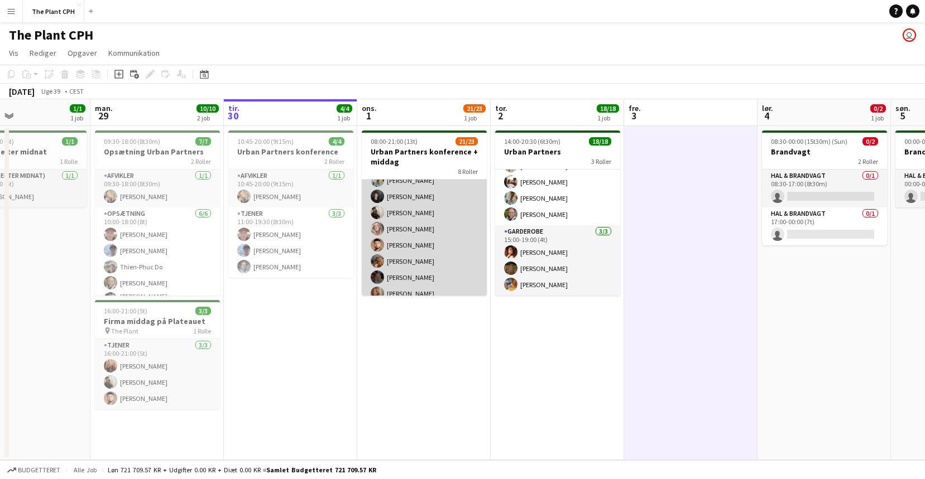
scroll to position [301, 0]
